Goal: Task Accomplishment & Management: Use online tool/utility

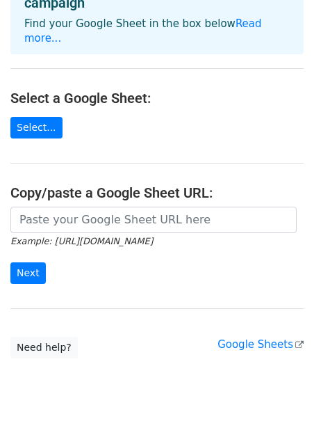
scroll to position [129, 0]
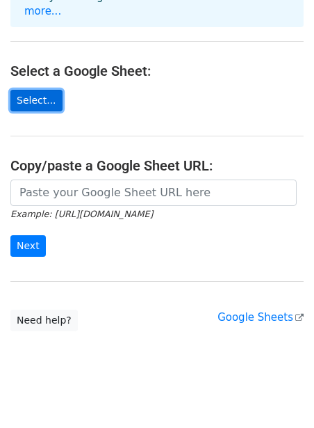
click at [49, 93] on link "Select..." at bounding box center [36, 101] width 52 height 22
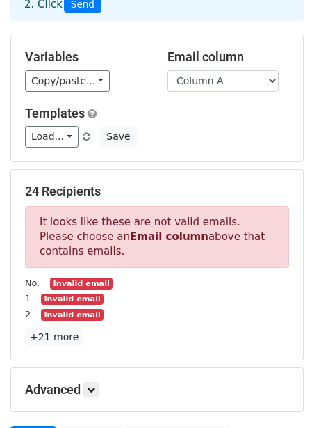
scroll to position [93, 0]
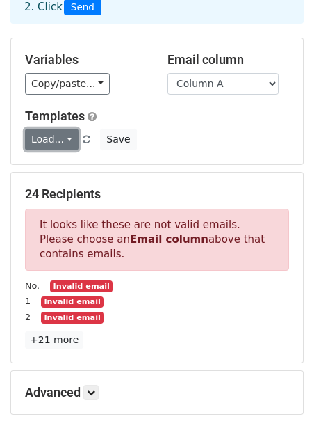
click at [71, 140] on link "Load..." at bounding box center [52, 140] width 54 height 22
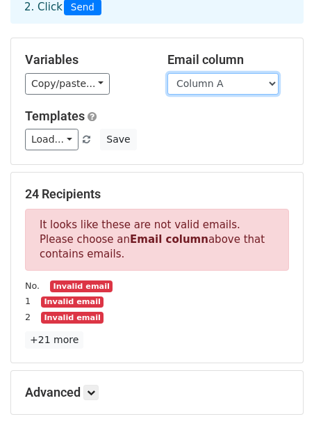
click at [229, 90] on select "Column A Column B" at bounding box center [223, 84] width 111 height 22
click at [240, 81] on select "Column A Column B" at bounding box center [223, 84] width 111 height 22
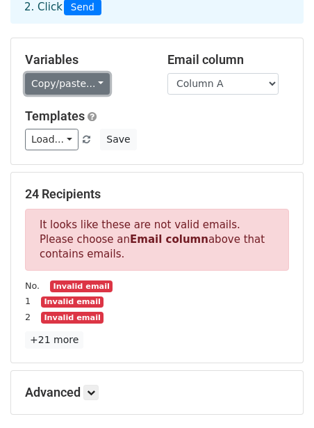
click at [94, 88] on link "Copy/paste..." at bounding box center [67, 84] width 85 height 22
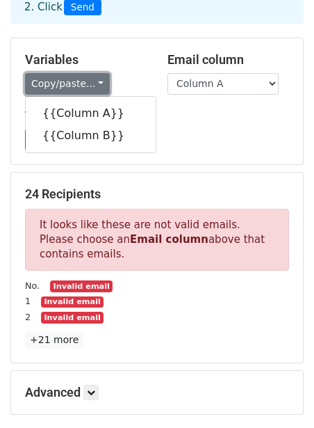
click at [94, 88] on link "Copy/paste..." at bounding box center [67, 84] width 85 height 22
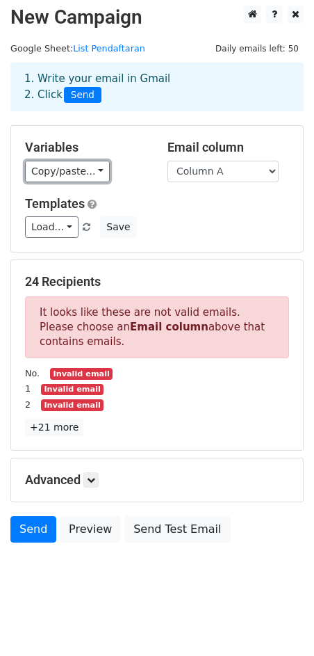
scroll to position [10, 0]
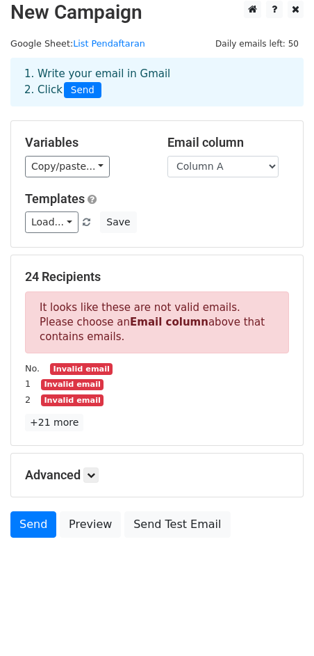
click at [160, 118] on div "1. Write your email in Gmail 2. Click Send" at bounding box center [157, 93] width 314 height 56
click at [108, 45] on link "List Pendaftaran" at bounding box center [109, 43] width 72 height 10
